Goal: Information Seeking & Learning: Find specific fact

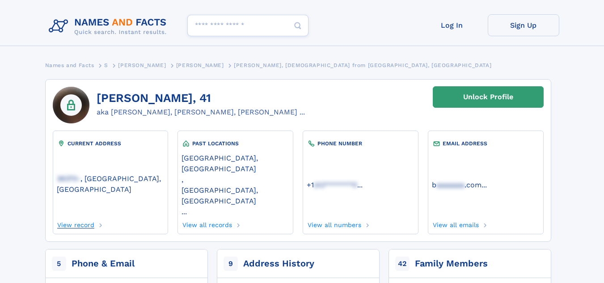
click at [84, 219] on link "View record" at bounding box center [76, 224] width 38 height 10
click at [87, 219] on link "View record" at bounding box center [76, 224] width 38 height 10
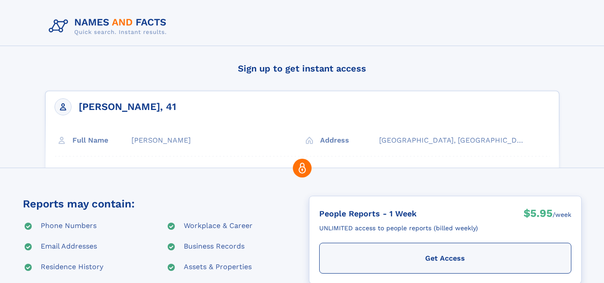
click at [333, 140] on div "[PERSON_NAME], 41 Full Name [PERSON_NAME] Address [GEOGRAPHIC_DATA], [GEOGRAPHI…" at bounding box center [302, 155] width 514 height 128
click at [335, 143] on div "[PERSON_NAME], 41 Full Name [PERSON_NAME] Address [GEOGRAPHIC_DATA], [GEOGRAPHI…" at bounding box center [302, 155] width 514 height 128
click at [304, 172] on use at bounding box center [302, 168] width 19 height 19
click at [332, 142] on div "[PERSON_NAME], 41 Full Name [PERSON_NAME] Address [GEOGRAPHIC_DATA], [GEOGRAPHI…" at bounding box center [302, 155] width 514 height 128
